Goal: Book appointment/travel/reservation

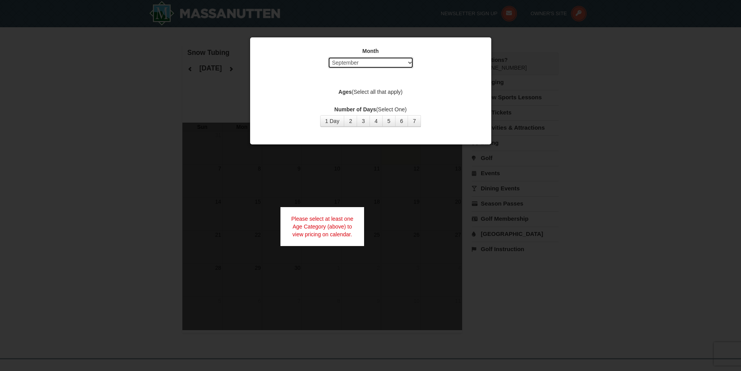
click at [376, 63] on select "Select September October November December January February March April May Jun…" at bounding box center [371, 63] width 86 height 12
select select "11"
click at [328, 57] on select "Select September October November December January February March April May Jun…" at bounding box center [371, 63] width 86 height 12
click at [325, 118] on button "1 Day" at bounding box center [332, 121] width 25 height 12
drag, startPoint x: 370, startPoint y: 86, endPoint x: 371, endPoint y: 93, distance: 6.6
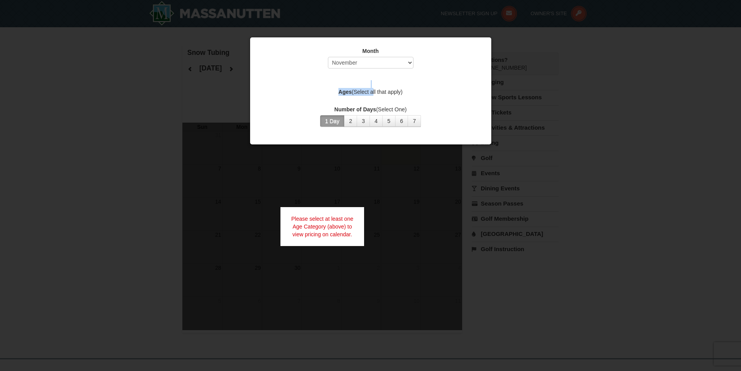
click at [371, 93] on div "Month Select September October November December January February March April M…" at bounding box center [371, 86] width 234 height 91
click at [370, 93] on label "Ages (Select all that apply)" at bounding box center [371, 92] width 222 height 8
drag, startPoint x: 329, startPoint y: 133, endPoint x: 210, endPoint y: 211, distance: 142.2
click at [322, 142] on div "Month Select September October November December January February March April M…" at bounding box center [371, 91] width 242 height 108
click at [332, 117] on button "1 Day" at bounding box center [332, 121] width 25 height 12
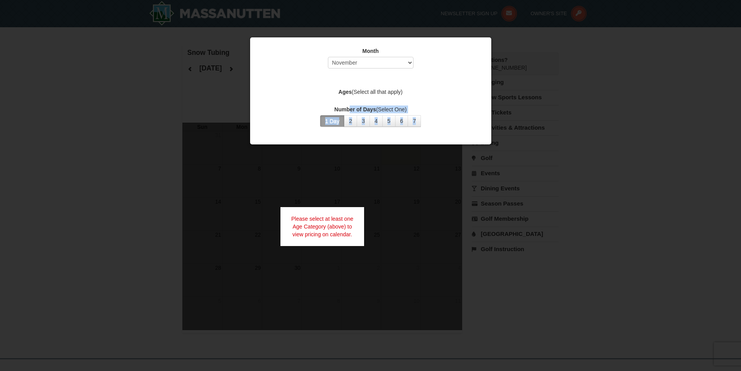
click at [332, 117] on button "1 Day" at bounding box center [332, 121] width 25 height 12
click at [32, 141] on div at bounding box center [370, 185] width 741 height 371
click at [376, 70] on div "Month Select September October November December January February March April M…" at bounding box center [371, 59] width 222 height 25
click at [378, 56] on div "Month Select September October November December January February March April M…" at bounding box center [371, 59] width 222 height 25
click at [379, 64] on select "Select September October November December January February March April May Jun…" at bounding box center [371, 63] width 86 height 12
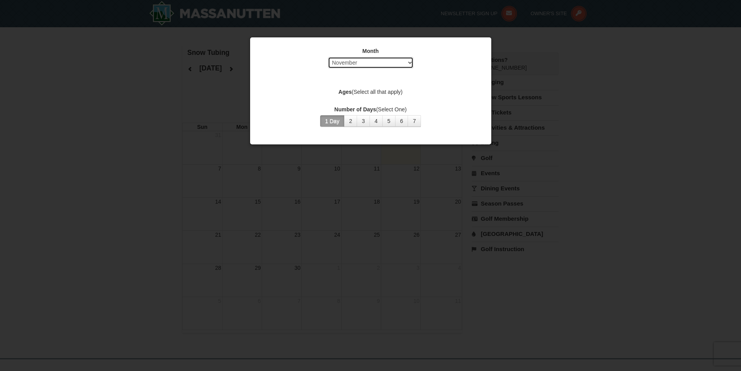
click at [328, 57] on select "Select September October November December January February March April May Jun…" at bounding box center [371, 63] width 86 height 12
click at [109, 167] on div at bounding box center [370, 185] width 741 height 371
click at [483, 43] on div "Month Select September October November December January February March April M…" at bounding box center [371, 91] width 242 height 108
drag, startPoint x: 480, startPoint y: 43, endPoint x: 201, endPoint y: 74, distance: 280.4
click at [274, 104] on div "Month Select September October November December January February March April M…" at bounding box center [371, 86] width 234 height 91
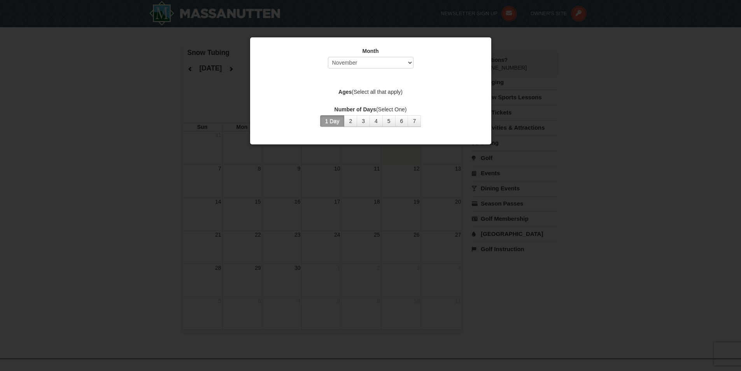
drag, startPoint x: 174, startPoint y: 86, endPoint x: 165, endPoint y: 84, distance: 8.6
click at [170, 86] on div at bounding box center [370, 185] width 741 height 371
click at [246, 70] on div at bounding box center [370, 185] width 741 height 371
click at [332, 118] on button "1 Day" at bounding box center [332, 121] width 25 height 12
click at [338, 96] on div "Ages (Select all that apply)" at bounding box center [371, 93] width 222 height 10
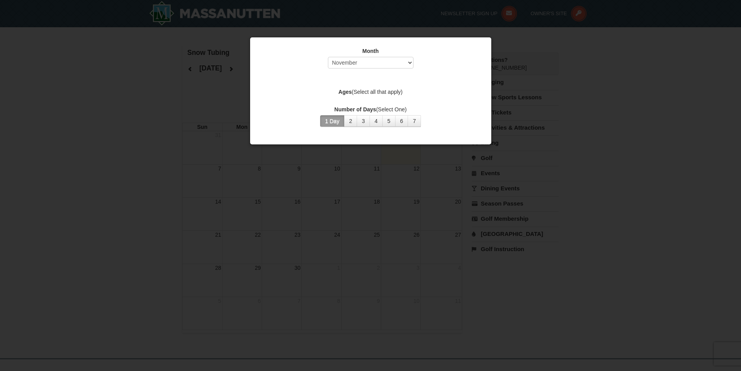
click at [343, 89] on strong "Ages" at bounding box center [345, 92] width 13 height 6
